Goal: Communication & Community: Connect with others

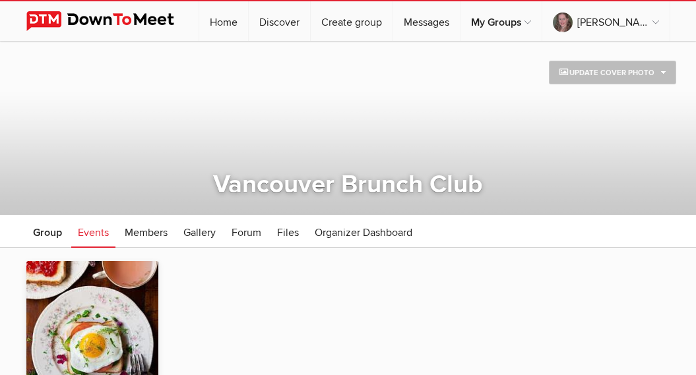
scroll to position [127, 0]
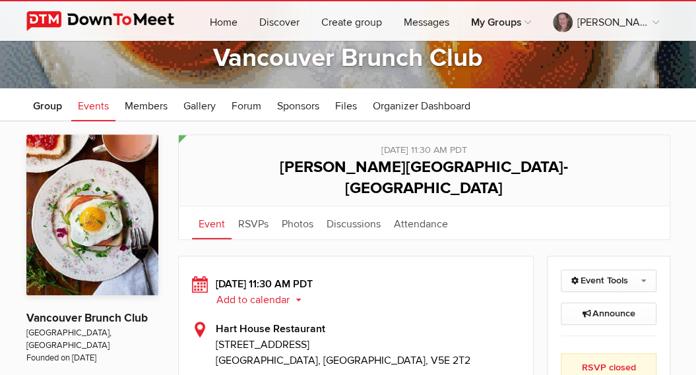
click at [447, 26] on link "Messages" at bounding box center [426, 21] width 67 height 40
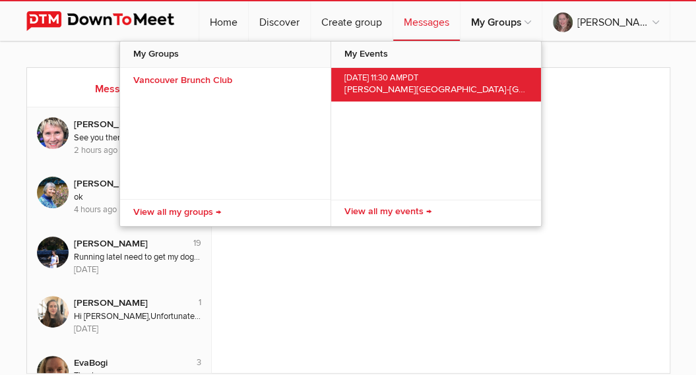
click at [420, 93] on span "[PERSON_NAME][GEOGRAPHIC_DATA]-[GEOGRAPHIC_DATA]" at bounding box center [471, 89] width 255 height 11
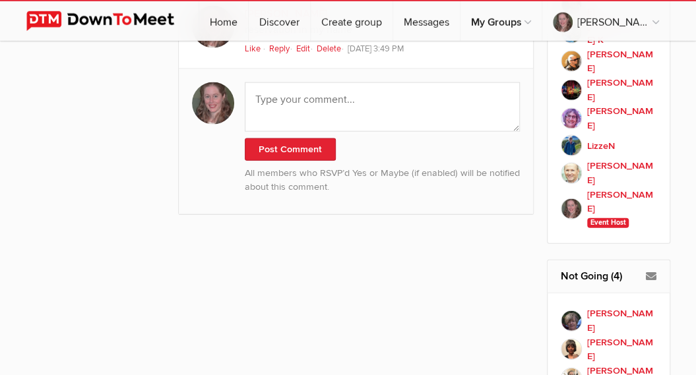
scroll to position [1166, 0]
